Goal: Check status: Check status

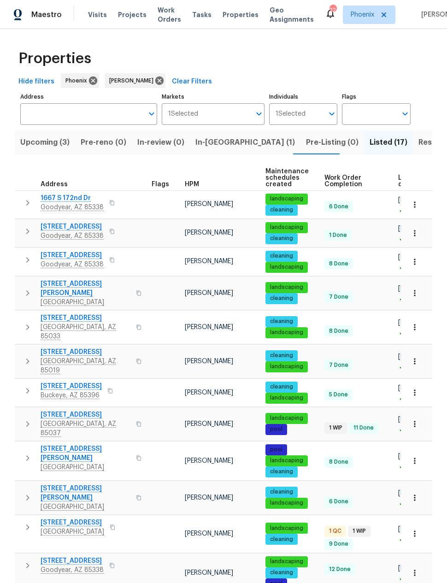
click at [41, 141] on span "Upcoming (3)" at bounding box center [44, 142] width 49 height 13
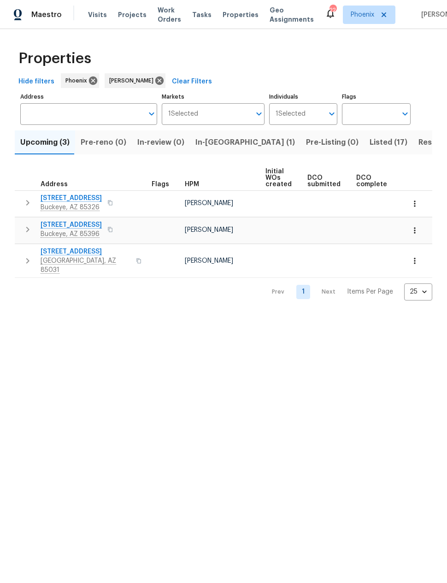
click at [200, 144] on span "In-reno (1)" at bounding box center [245, 142] width 100 height 13
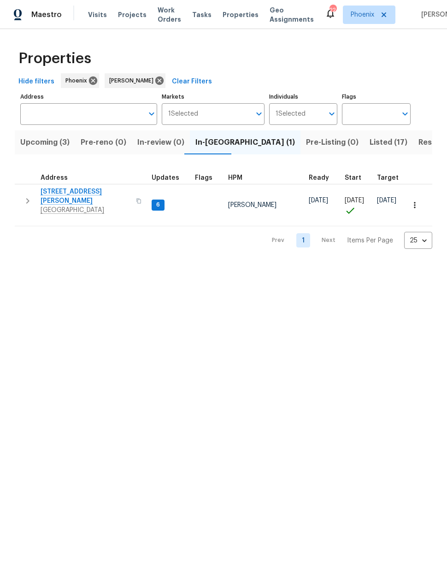
click at [71, 189] on span "[STREET_ADDRESS][PERSON_NAME]" at bounding box center [86, 196] width 90 height 18
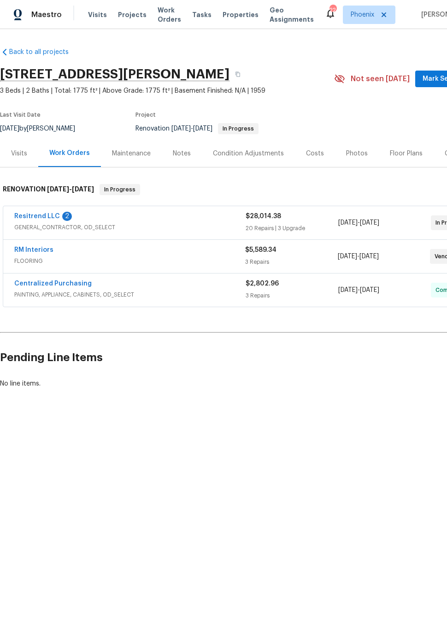
click at [32, 216] on link "Resitrend LLC" at bounding box center [37, 216] width 46 height 6
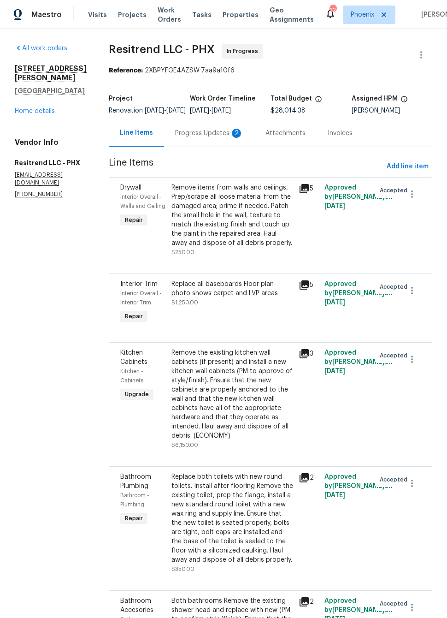
click at [224, 147] on div "Progress Updates 2" at bounding box center [209, 132] width 90 height 27
